Goal: Task Accomplishment & Management: Complete application form

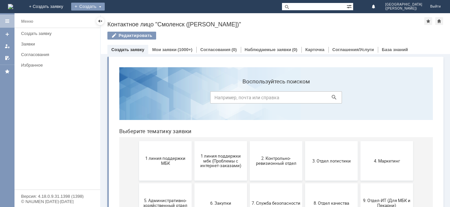
click at [105, 6] on div "Создать" at bounding box center [88, 7] width 34 height 8
click at [122, 21] on link "Заявка" at bounding box center [97, 20] width 50 height 8
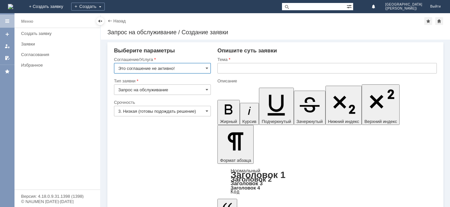
click at [128, 66] on input "Это соглашение не активно!" at bounding box center [162, 68] width 97 height 11
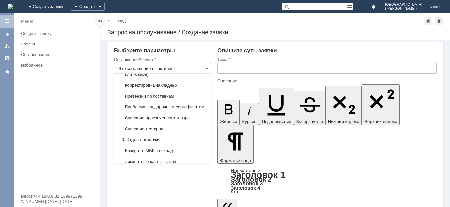
scroll to position [122, 0]
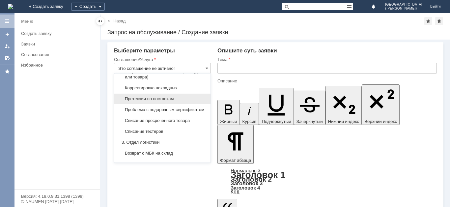
click at [184, 101] on span "Претензии по поставкам" at bounding box center [162, 98] width 88 height 5
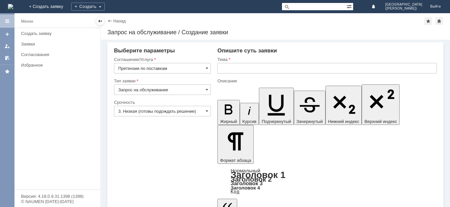
type input "Претензии по поставкам"
click at [169, 107] on input "3. Низкая (готовы подождать решение)" at bounding box center [162, 111] width 97 height 11
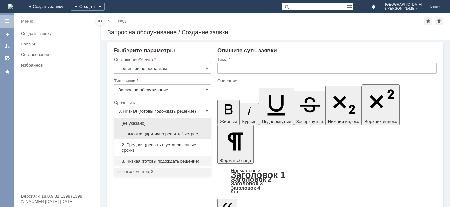
click at [168, 136] on span "1. Высокая (критично решить быстрее)" at bounding box center [162, 133] width 88 height 5
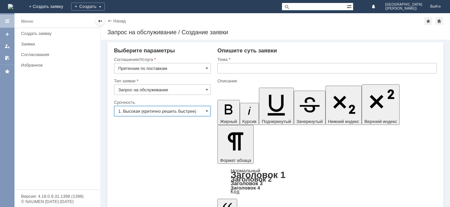
type input "1. Высокая (критично решить быстрее)"
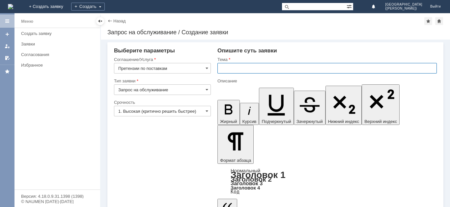
click at [253, 69] on input "text" at bounding box center [326, 68] width 219 height 11
type input "п"
type input "Претензии по поставкам"
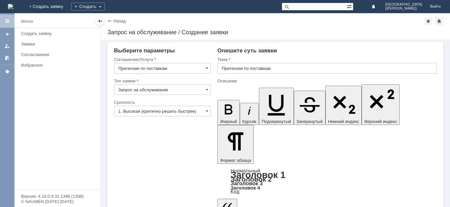
click at [221, 199] on div "Внимание! Выберите параметры Соглашение/Услуга Претензии по поставкам Тип заявк…" at bounding box center [275, 123] width 349 height 167
